Goal: Find specific page/section: Find specific page/section

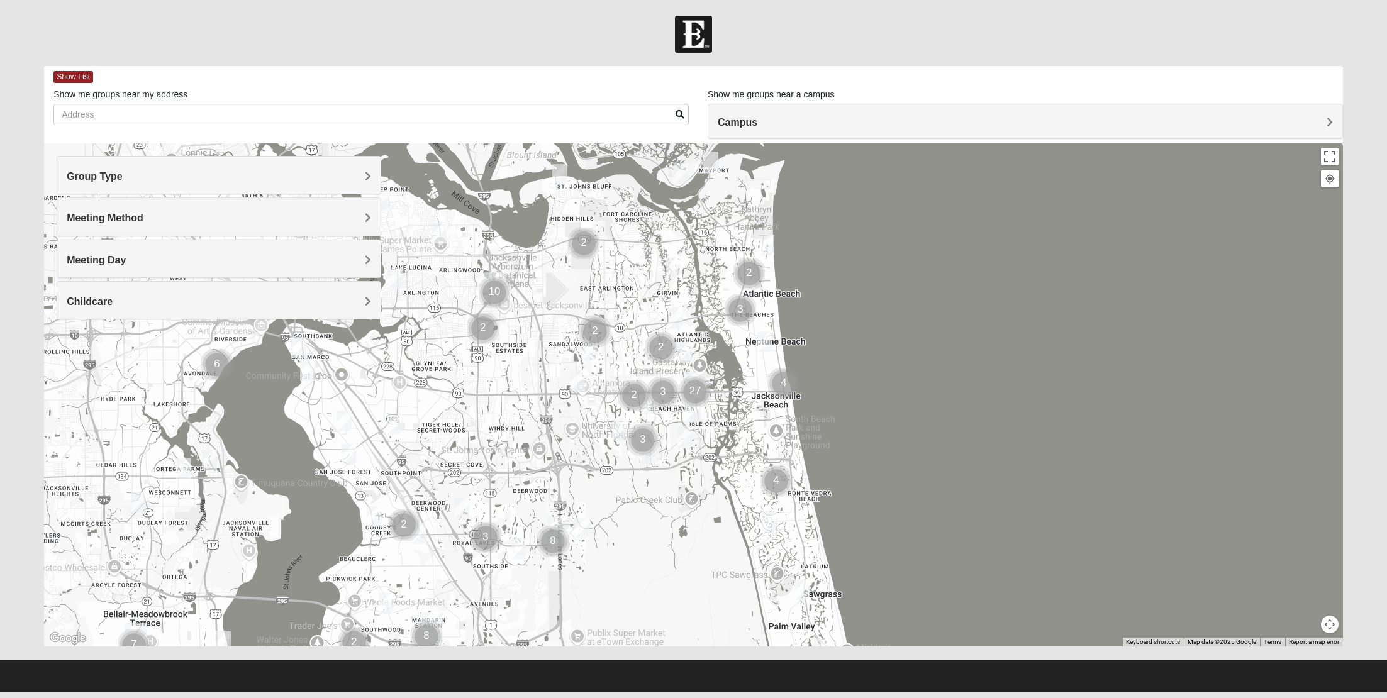
click at [814, 115] on div "Campus" at bounding box center [1025, 121] width 634 height 34
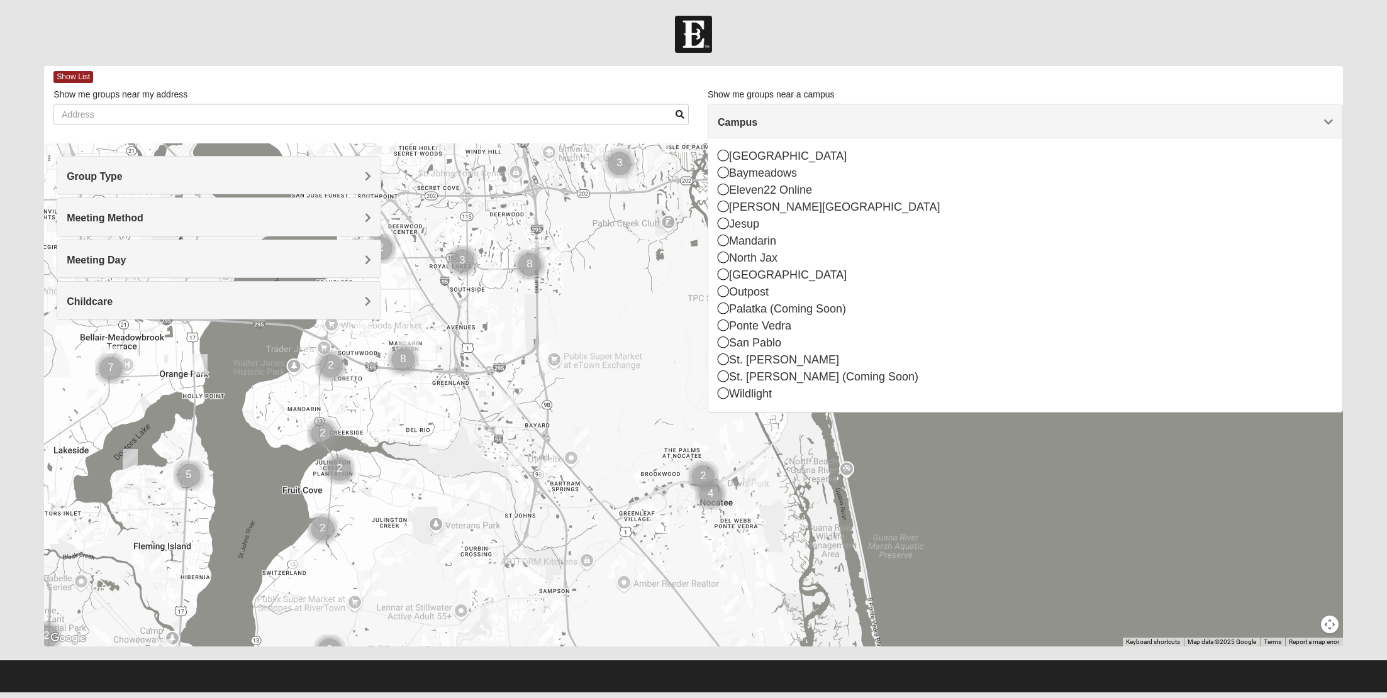
drag, startPoint x: 654, startPoint y: 496, endPoint x: 627, endPoint y: 183, distance: 314.4
click at [628, 189] on div at bounding box center [693, 394] width 1299 height 503
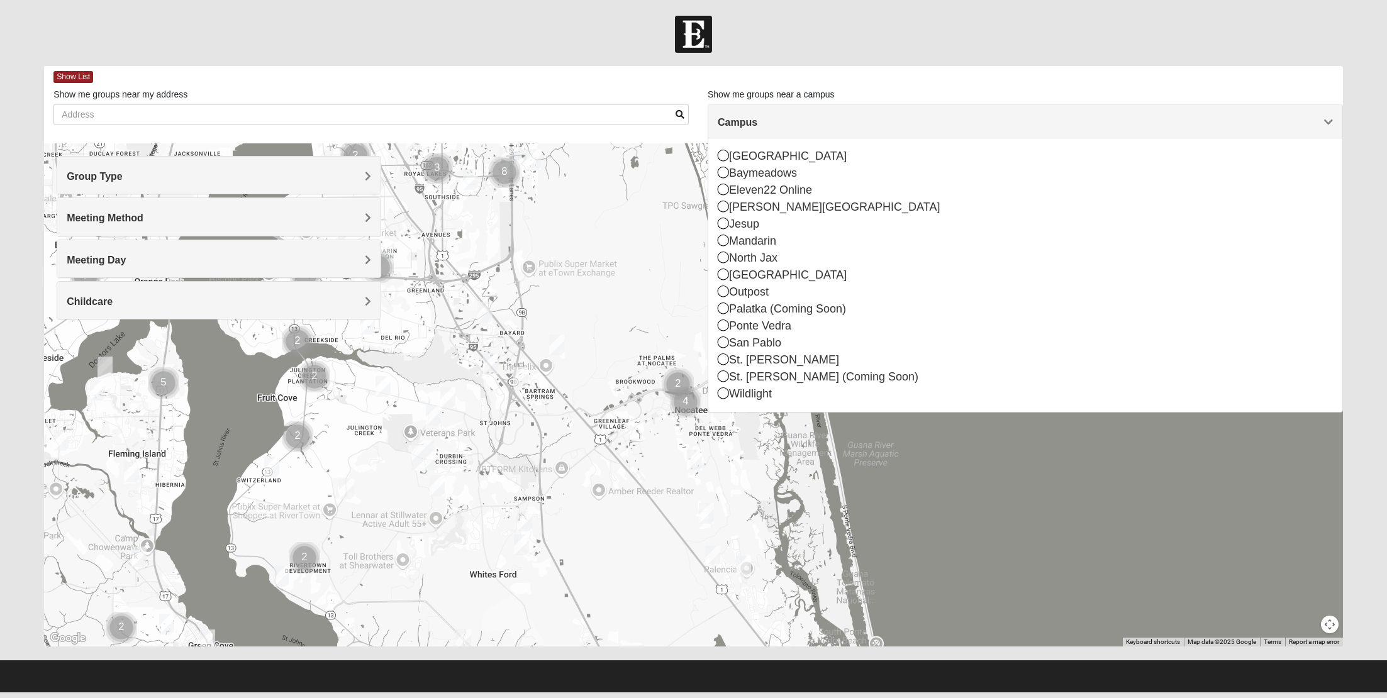
drag, startPoint x: 592, startPoint y: 348, endPoint x: 527, endPoint y: 347, distance: 65.4
click at [527, 347] on div at bounding box center [693, 394] width 1299 height 503
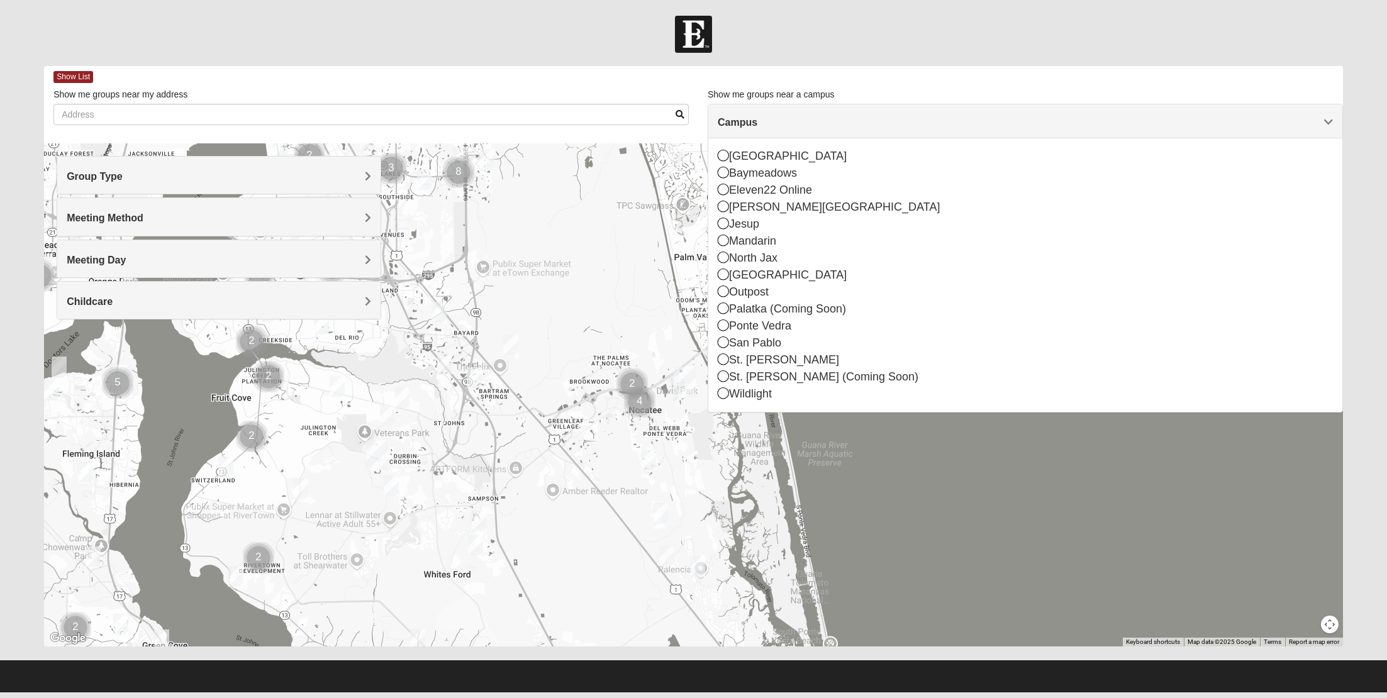
click at [625, 359] on div at bounding box center [693, 394] width 1299 height 503
click at [315, 191] on div "Group Type" at bounding box center [218, 175] width 323 height 37
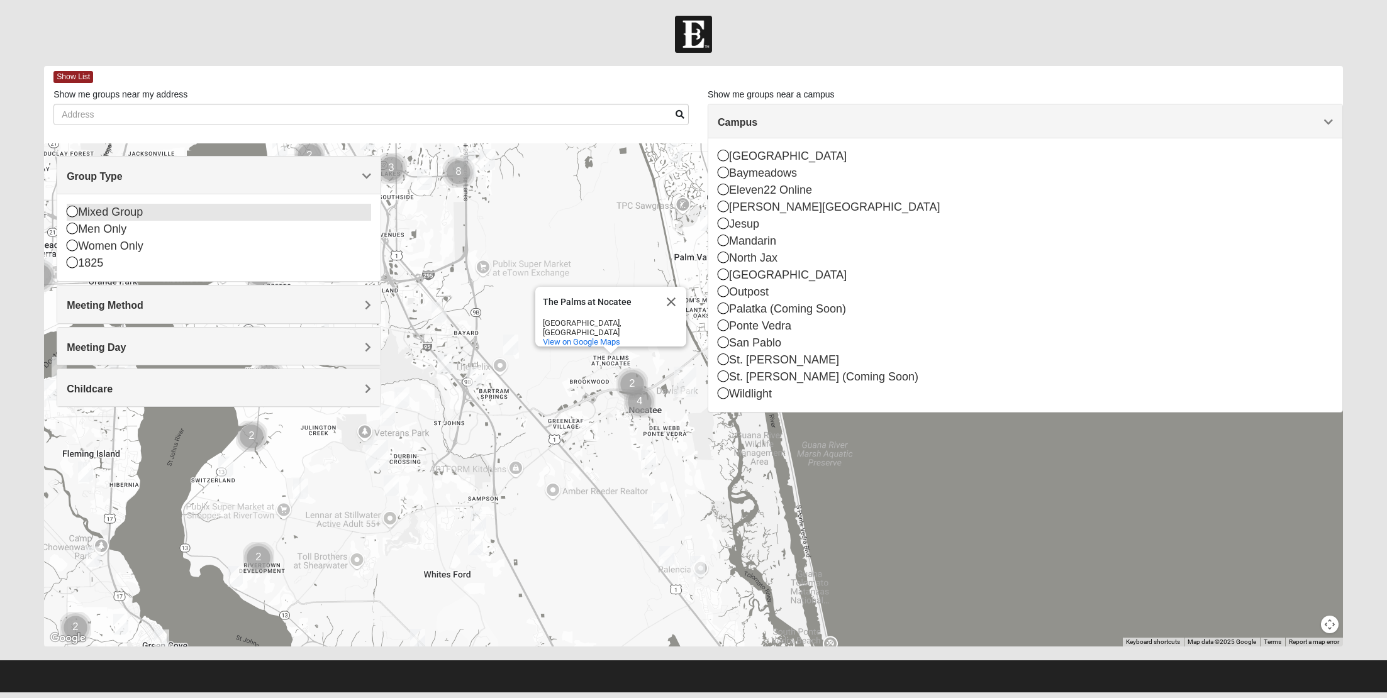
click at [191, 209] on div "Mixed Group" at bounding box center [219, 212] width 304 height 17
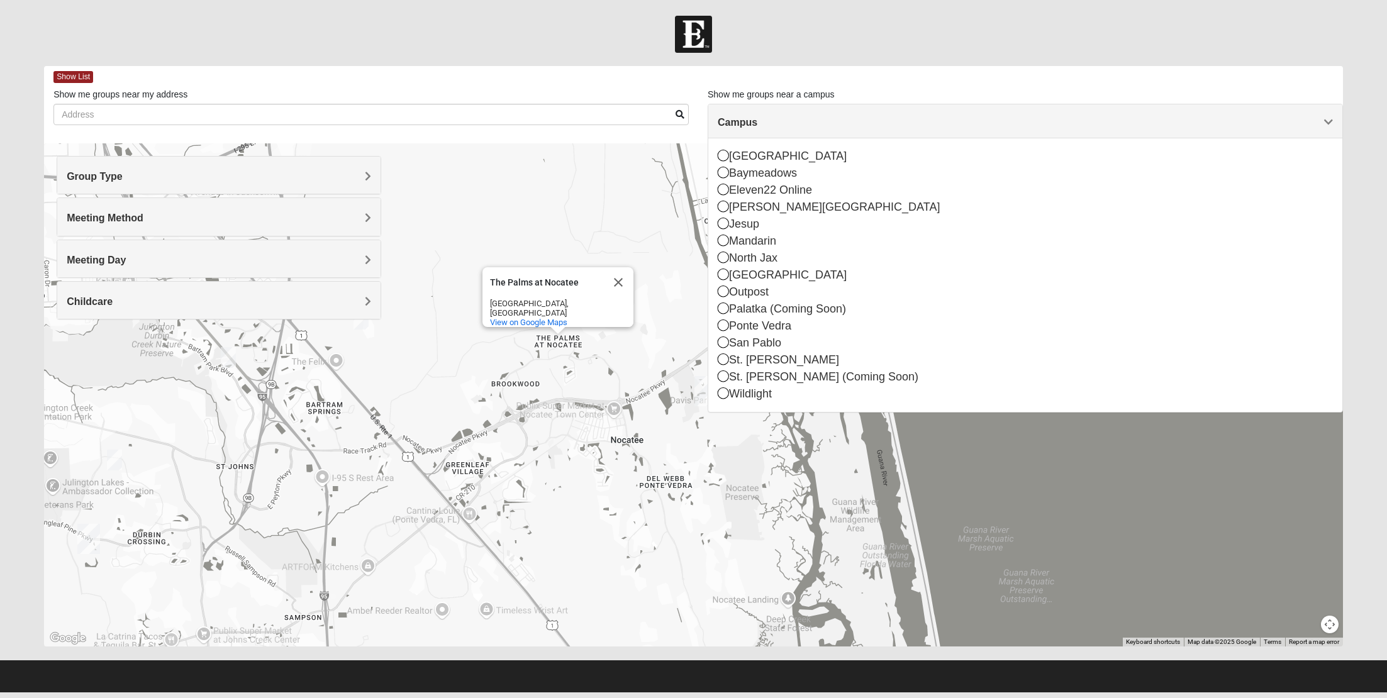
click at [1129, 115] on div "Campus" at bounding box center [1025, 121] width 634 height 34
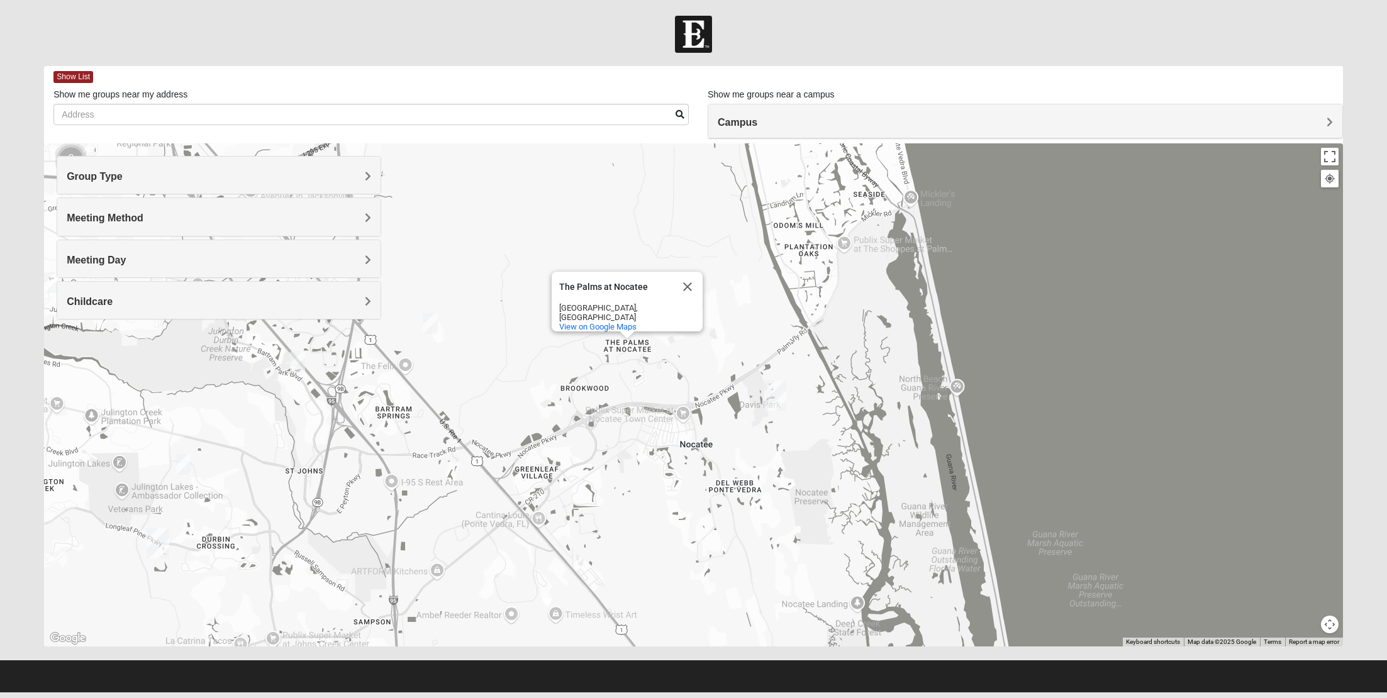
drag, startPoint x: 649, startPoint y: 385, endPoint x: 725, endPoint y: 368, distance: 77.4
click at [725, 368] on div "The Palms at Nocatee The Palms at Nocatee Jacksonville, FL View on Google Maps" at bounding box center [693, 394] width 1299 height 503
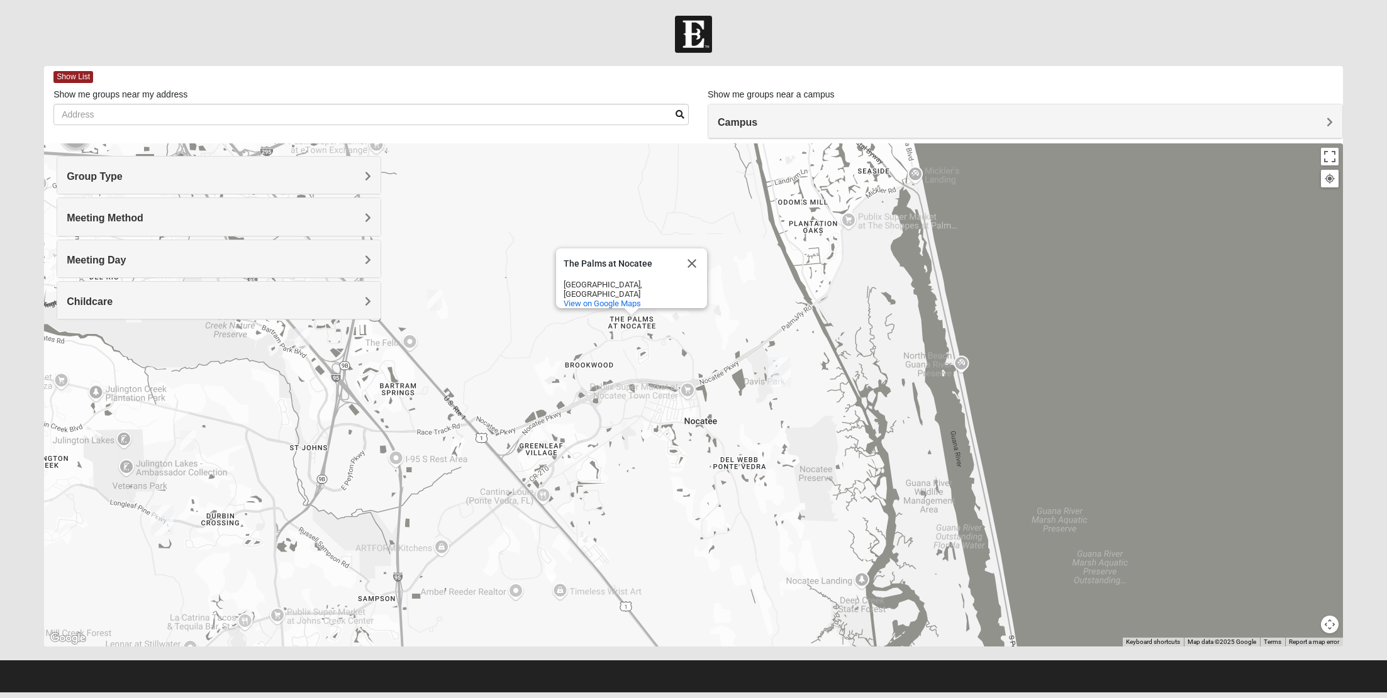
click at [714, 337] on div "The Palms at Nocatee The Palms at Nocatee Jacksonville, FL View on Google Maps" at bounding box center [693, 394] width 1299 height 503
click at [693, 262] on button "Close" at bounding box center [692, 263] width 30 height 30
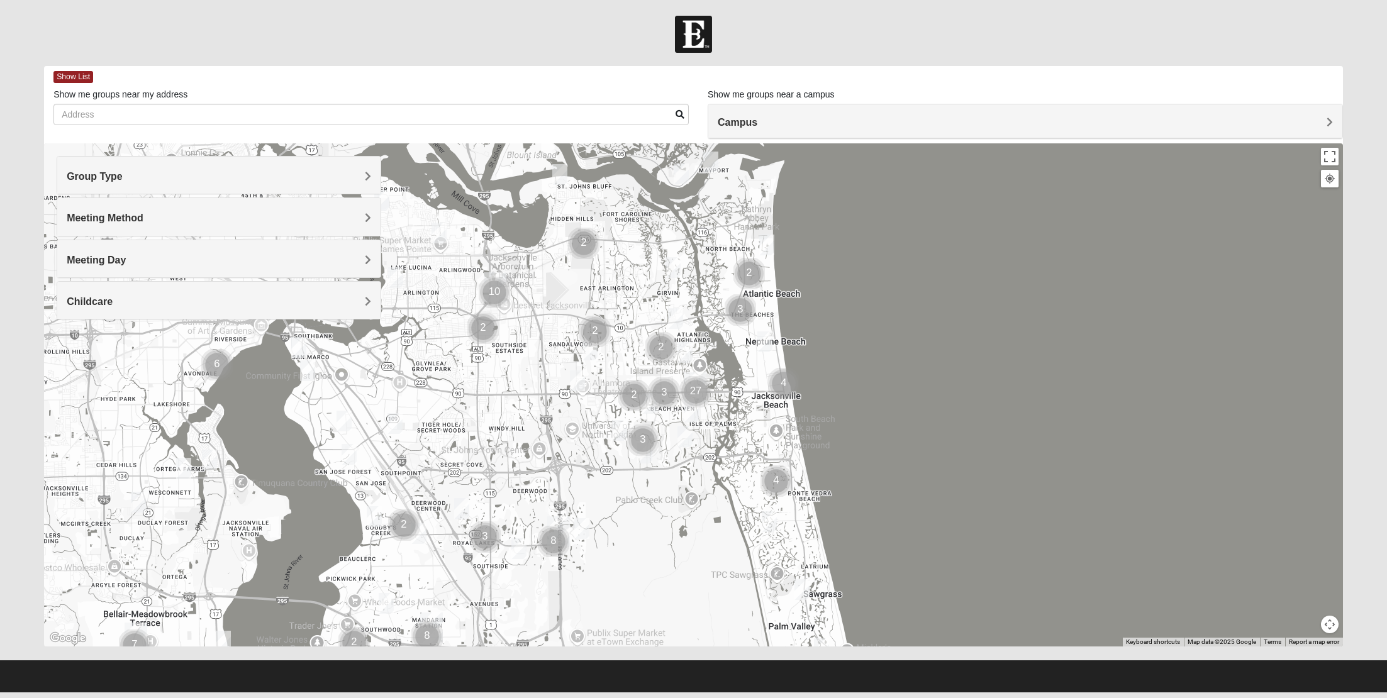
click at [165, 170] on h4 "Group Type" at bounding box center [219, 176] width 304 height 12
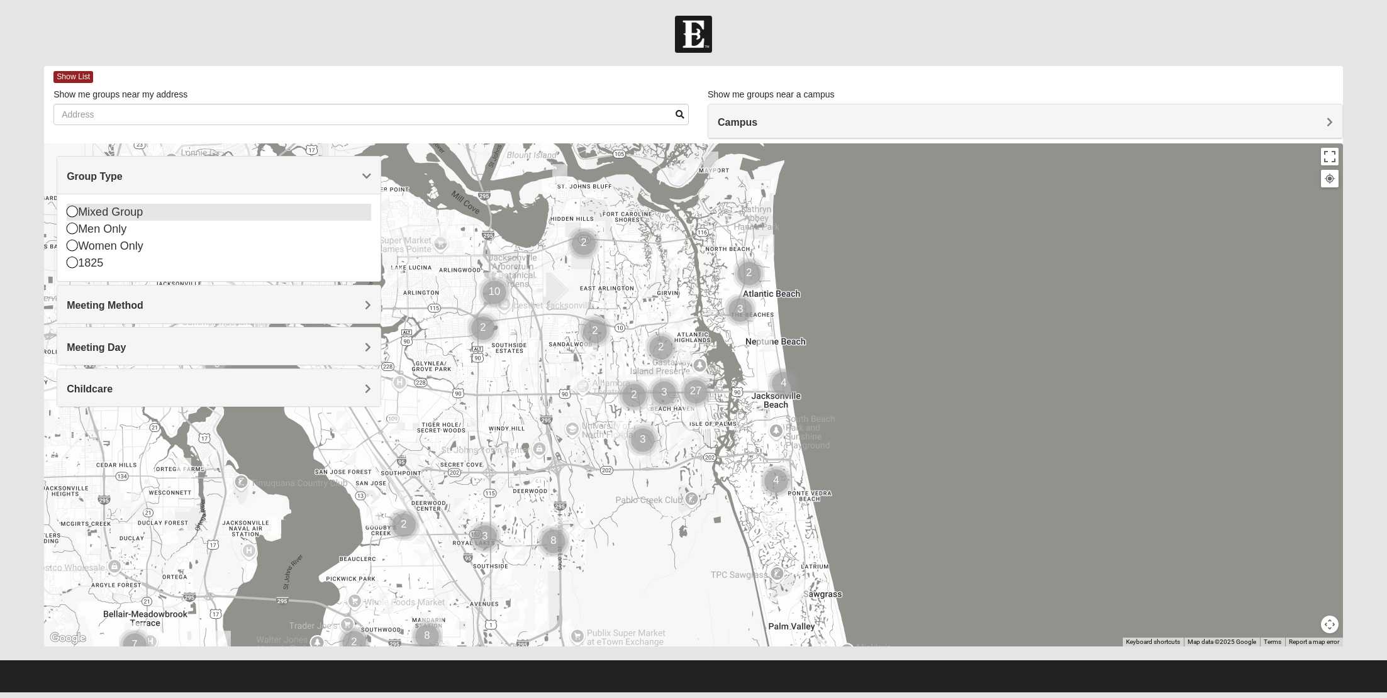
click at [164, 220] on div "Mixed Group" at bounding box center [219, 212] width 304 height 17
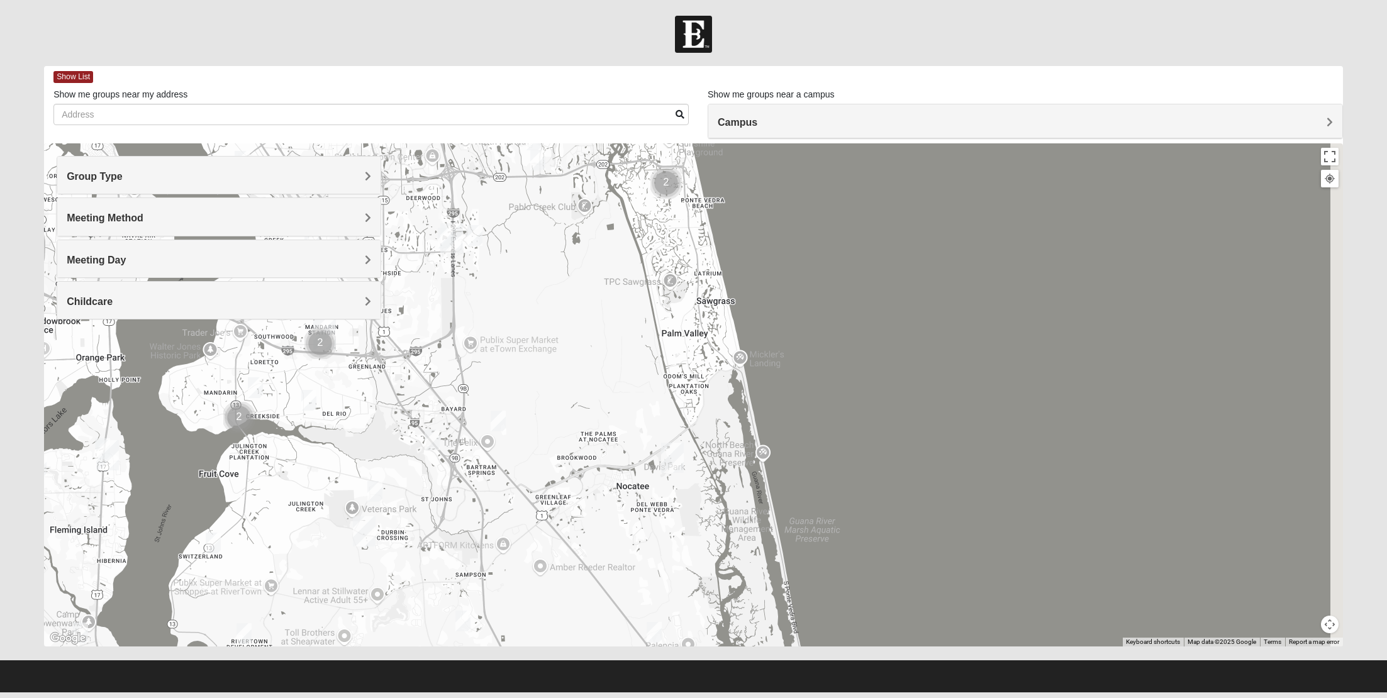
drag, startPoint x: 518, startPoint y: 479, endPoint x: 412, endPoint y: 185, distance: 312.2
click at [412, 185] on div at bounding box center [693, 394] width 1299 height 503
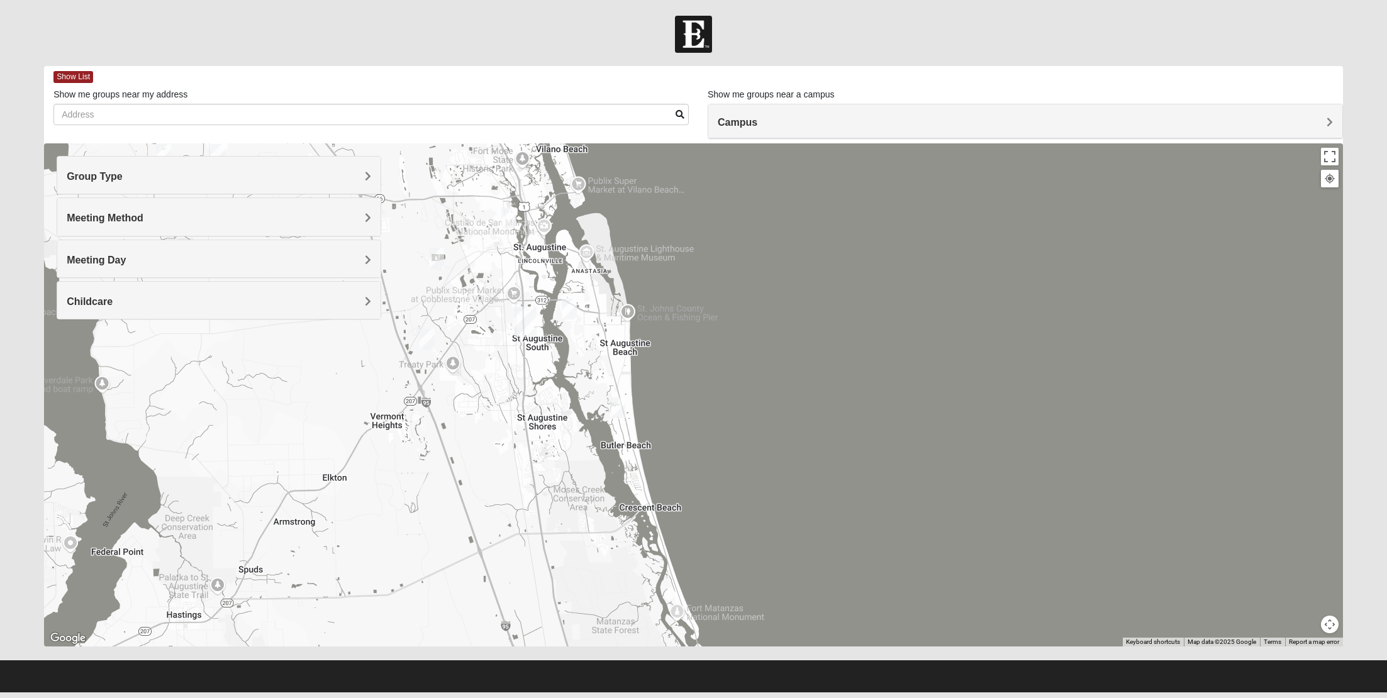
drag, startPoint x: 530, startPoint y: 318, endPoint x: 559, endPoint y: 403, distance: 90.3
click at [559, 403] on div at bounding box center [693, 394] width 1299 height 503
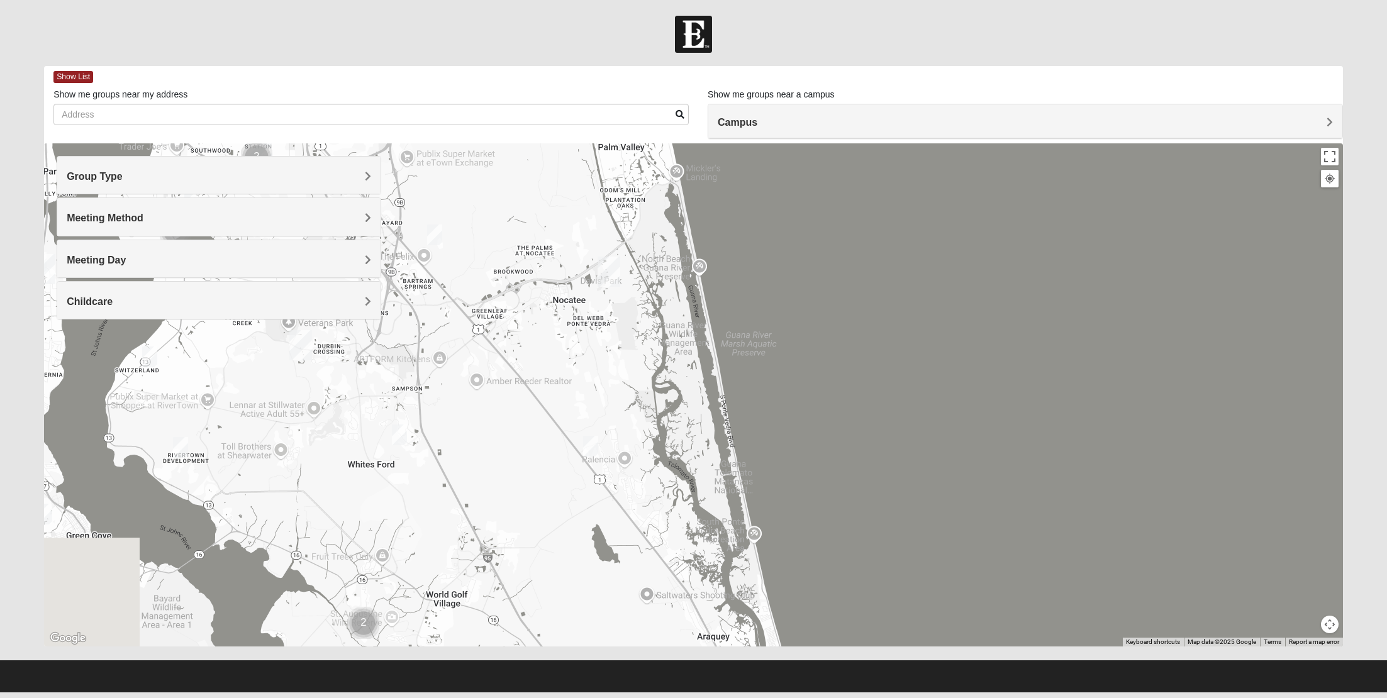
drag, startPoint x: 484, startPoint y: 272, endPoint x: 632, endPoint y: 528, distance: 295.9
click at [632, 528] on div at bounding box center [693, 394] width 1299 height 503
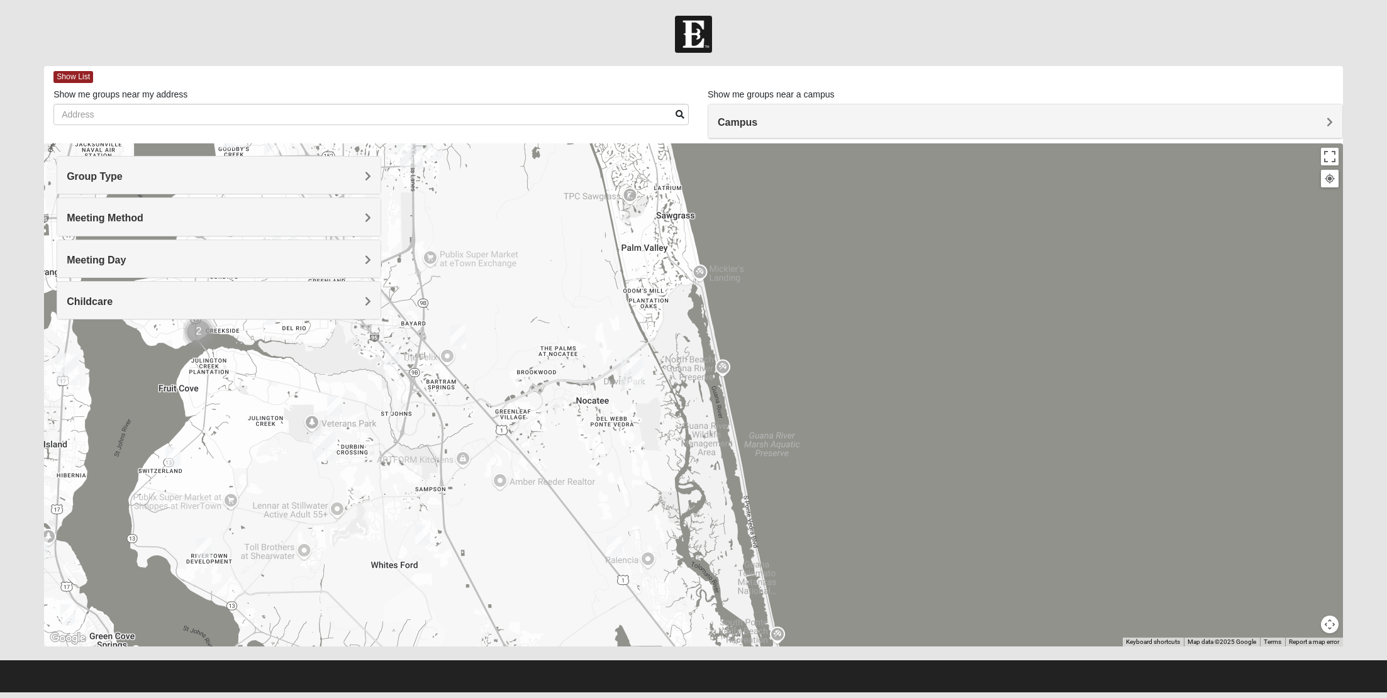
drag, startPoint x: 599, startPoint y: 333, endPoint x: 581, endPoint y: 381, distance: 51.8
click at [581, 381] on div at bounding box center [693, 394] width 1299 height 503
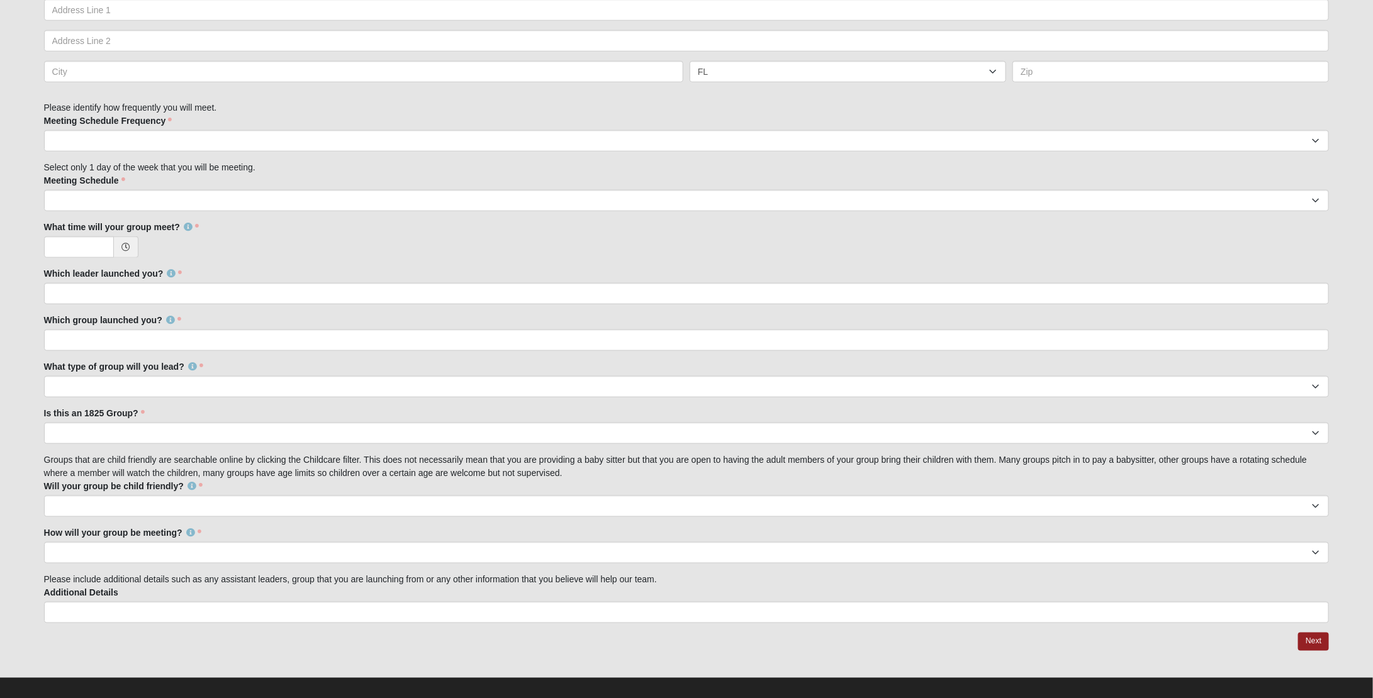
scroll to position [749, 0]
